Goal: Information Seeking & Learning: Find specific fact

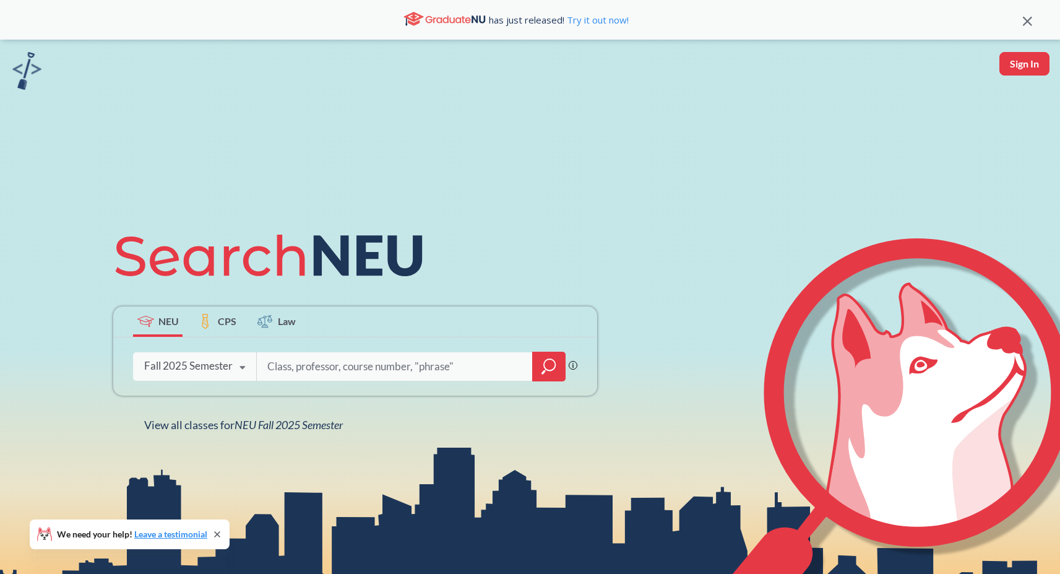
click at [298, 363] on input "search" at bounding box center [394, 366] width 257 height 26
type input "ge1110"
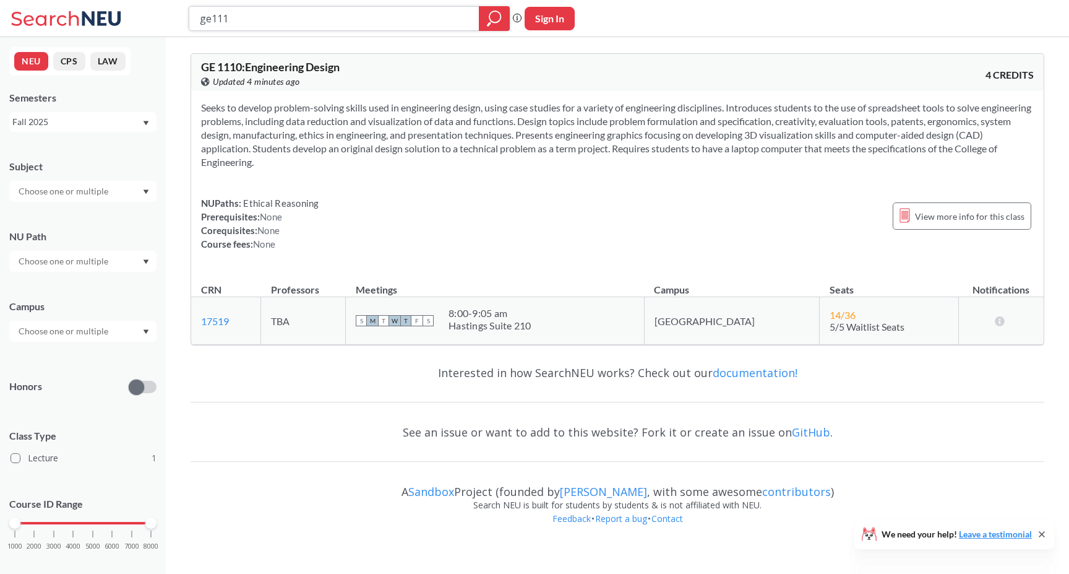
type input "ge1111"
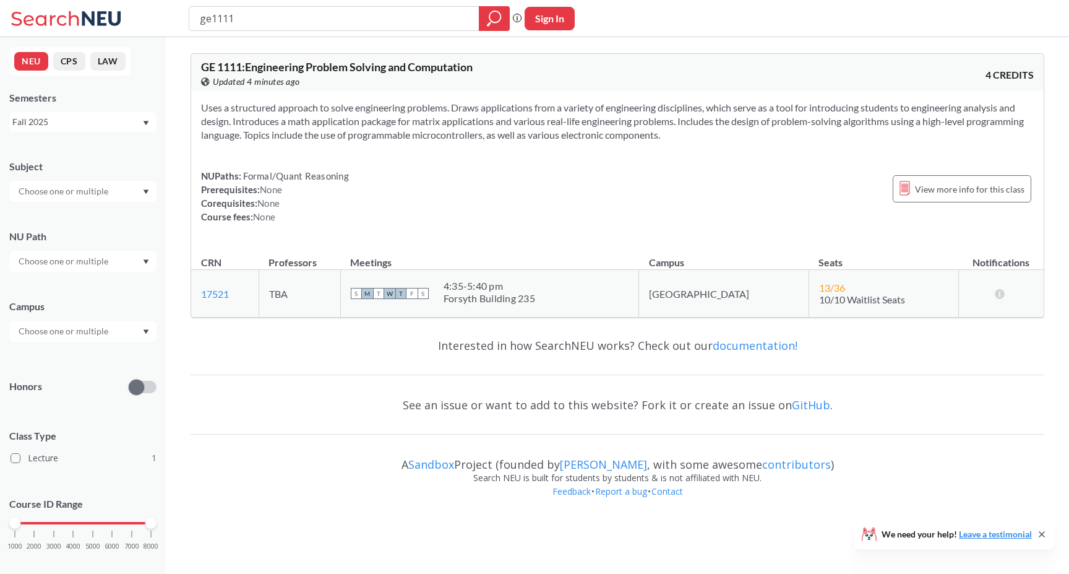
click at [491, 187] on div "NUPaths: Formal/Quant Reasoning Prerequisites: None Corequisites: None Course f…" at bounding box center [617, 196] width 833 height 54
click at [366, 19] on input "ge1111" at bounding box center [335, 18] width 272 height 21
type input "ge1502"
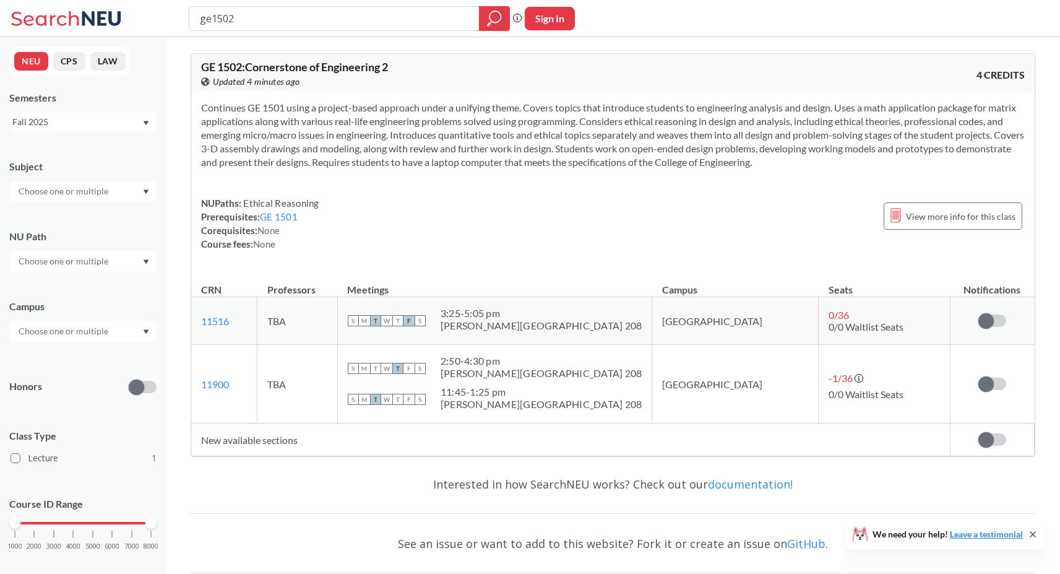
click at [386, 287] on th "Meetings" at bounding box center [494, 283] width 315 height 27
